Goal: Transaction & Acquisition: Purchase product/service

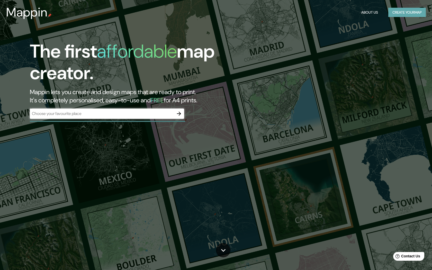
click at [401, 16] on button "Create your map" at bounding box center [408, 13] width 38 height 10
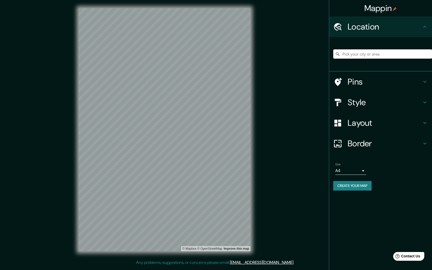
click at [370, 54] on input "Pick your city or area" at bounding box center [382, 53] width 99 height 9
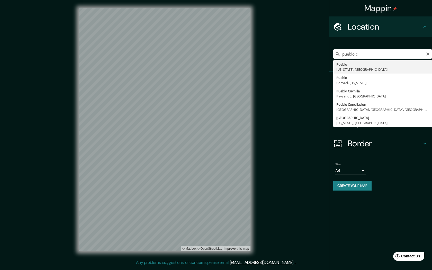
type input "[GEOGRAPHIC_DATA], [US_STATE], [GEOGRAPHIC_DATA]"
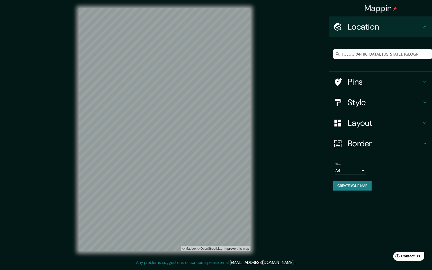
click at [260, 131] on div "Mappin Location [GEOGRAPHIC_DATA], [US_STATE], [GEOGRAPHIC_DATA] Pins Style Lay…" at bounding box center [216, 134] width 432 height 268
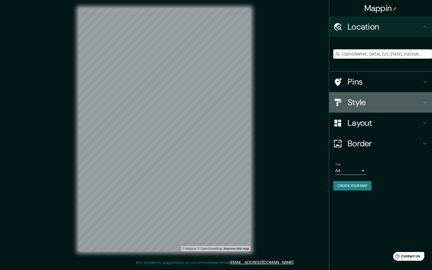
click at [426, 103] on icon at bounding box center [425, 102] width 6 height 6
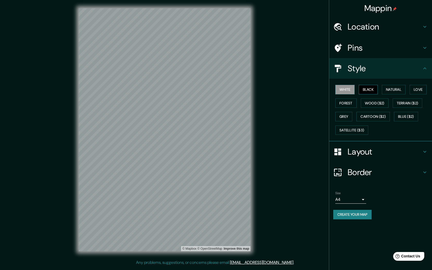
click at [371, 90] on button "Black" at bounding box center [368, 90] width 19 height 10
click at [351, 89] on button "White" at bounding box center [345, 90] width 19 height 10
click at [365, 213] on button "Create your map" at bounding box center [352, 215] width 38 height 10
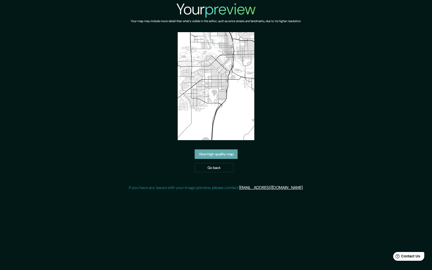
click at [229, 154] on link "View high quality map" at bounding box center [216, 155] width 43 height 10
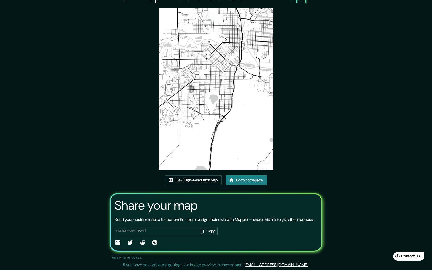
scroll to position [20, 0]
click at [200, 231] on icon "button" at bounding box center [201, 231] width 5 height 5
click at [190, 175] on link "View High-Resolution Map" at bounding box center [193, 180] width 57 height 10
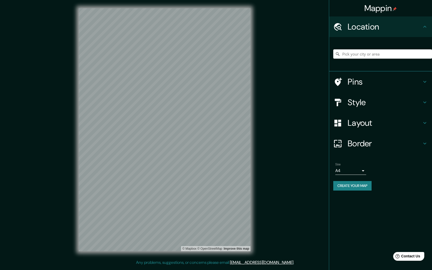
click at [426, 102] on icon at bounding box center [425, 103] width 3 height 2
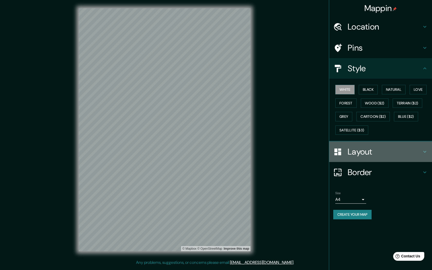
click at [428, 155] on div "Layout" at bounding box center [380, 152] width 103 height 21
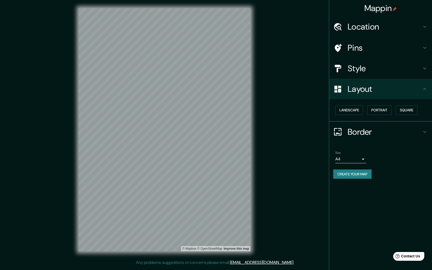
click at [423, 131] on icon at bounding box center [425, 132] width 6 height 6
